Goal: Task Accomplishment & Management: Manage account settings

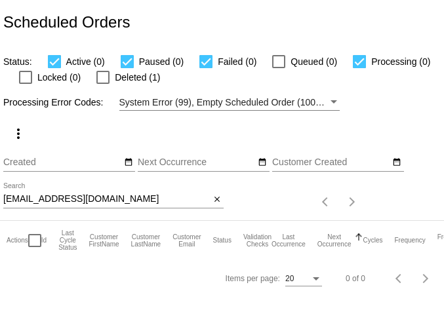
click at [98, 202] on input "[EMAIL_ADDRESS][DOMAIN_NAME]" at bounding box center [106, 199] width 206 height 10
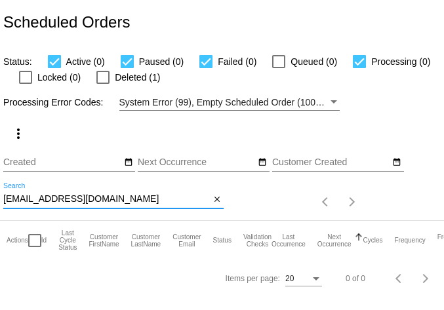
click at [98, 202] on input "[EMAIL_ADDRESS][DOMAIN_NAME]" at bounding box center [106, 199] width 206 height 10
paste input "trishmyran"
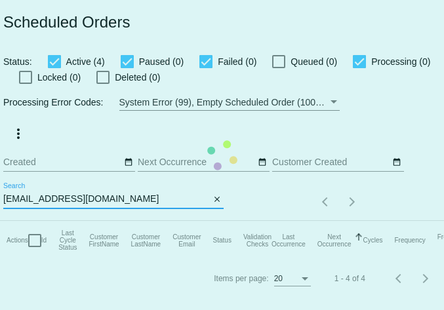
type input "[EMAIL_ADDRESS][DOMAIN_NAME]"
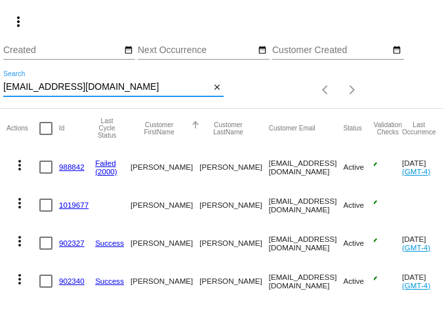
scroll to position [149, 0]
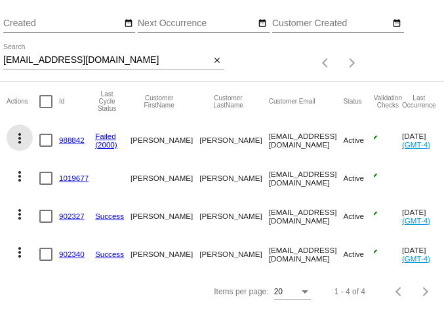
click at [18, 130] on mat-icon "more_vert" at bounding box center [20, 138] width 16 height 16
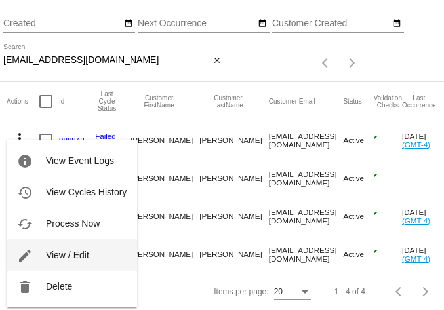
click at [61, 251] on span "View / Edit" at bounding box center [67, 255] width 43 height 10
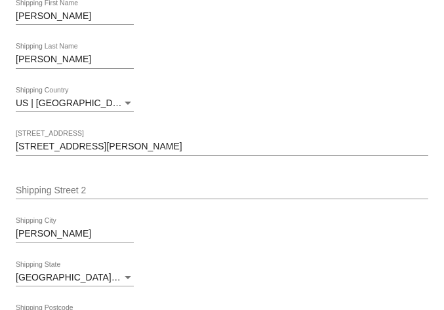
scroll to position [234, 0]
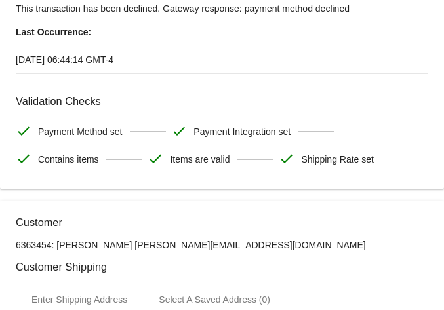
click at [205, 92] on mat-card-content "Last Processing Cycle ID: 988842AOhA2s773QgkO2YZZv83Qg - view last cycle detail…" at bounding box center [222, 5] width 412 height 336
click at [208, 90] on mat-card-content "Last Processing Cycle ID: 988842AOhA2s773QgkO2YZZv83Qg - view last cycle detail…" at bounding box center [222, 5] width 412 height 336
click at [221, 87] on mat-card-content "Last Processing Cycle ID: 988842AOhA2s773QgkO2YZZv83Qg - view last cycle detail…" at bounding box center [222, 5] width 412 height 336
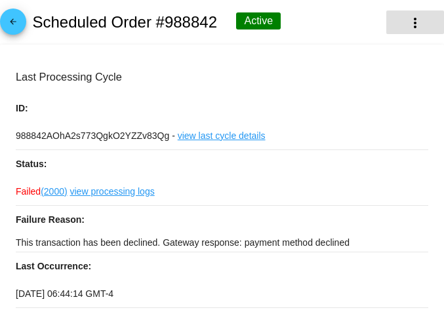
click at [411, 20] on mat-icon "more_vert" at bounding box center [415, 23] width 16 height 16
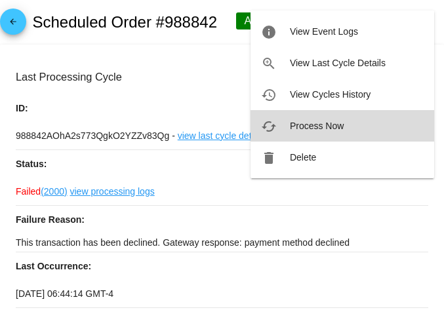
click at [299, 128] on span "Process Now" at bounding box center [317, 126] width 54 height 10
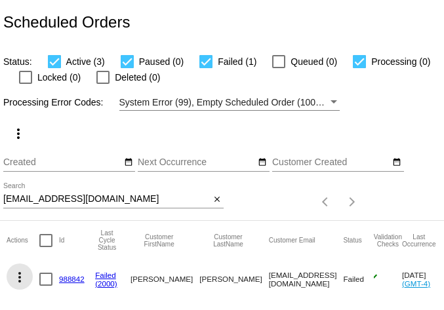
click at [18, 277] on mat-icon "more_vert" at bounding box center [20, 277] width 16 height 16
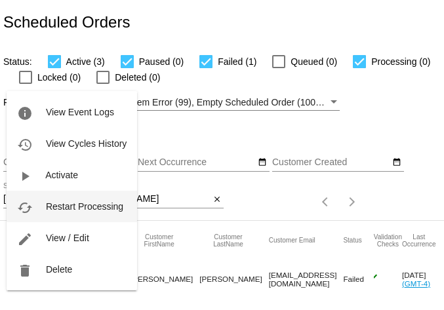
click at [48, 196] on button "cached Restart Processing" at bounding box center [72, 206] width 130 height 31
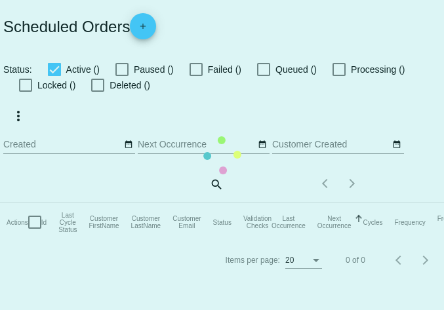
checkbox input "true"
